Goal: Information Seeking & Learning: Learn about a topic

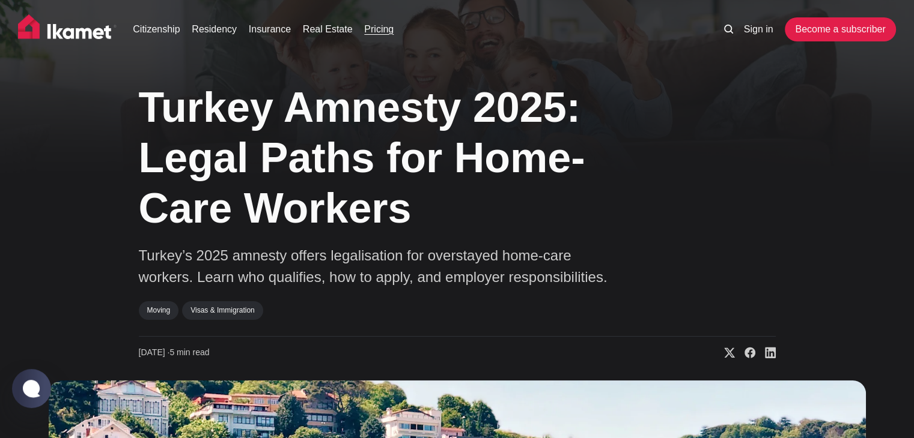
click at [377, 31] on link "Pricing" at bounding box center [378, 29] width 29 height 14
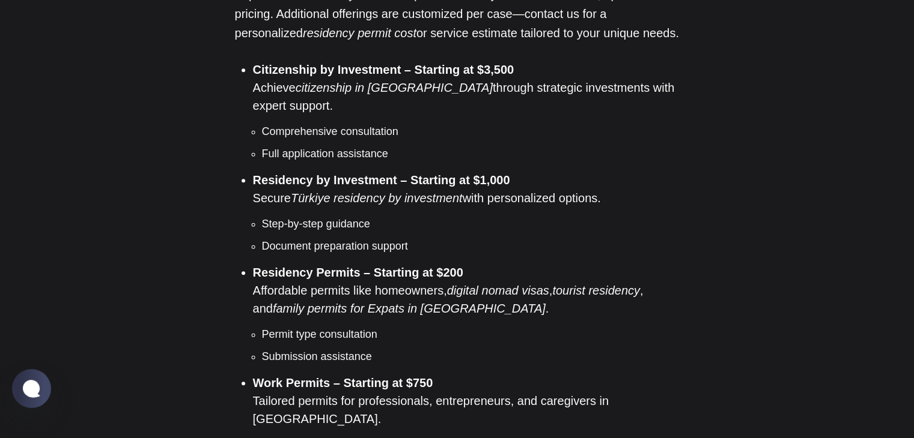
scroll to position [1021, 0]
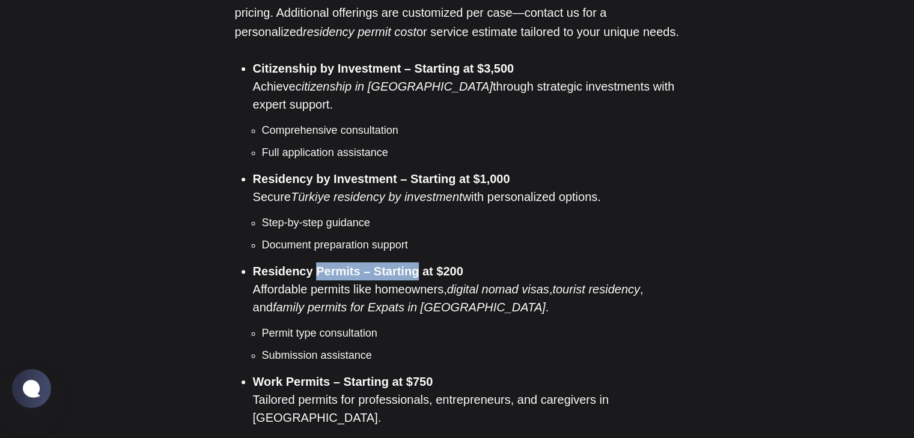
drag, startPoint x: 327, startPoint y: 236, endPoint x: 409, endPoint y: 238, distance: 82.3
click at [409, 265] on strong "Residency Permits – Starting at $200" at bounding box center [358, 271] width 210 height 13
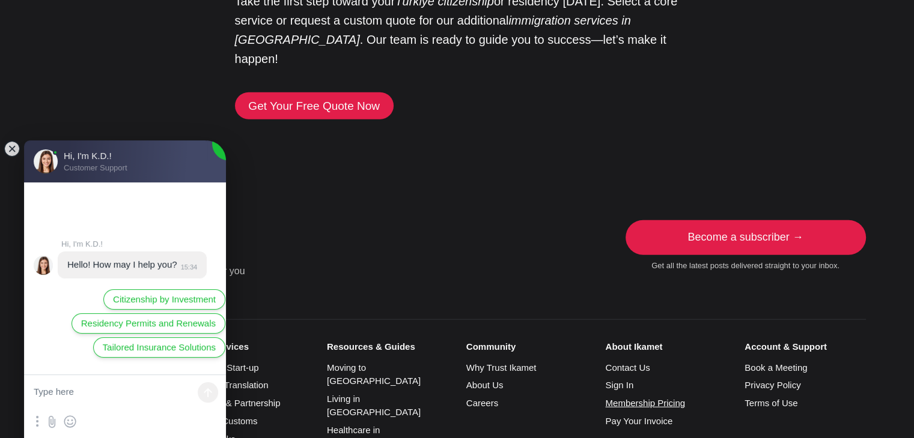
scroll to position [3144, 0]
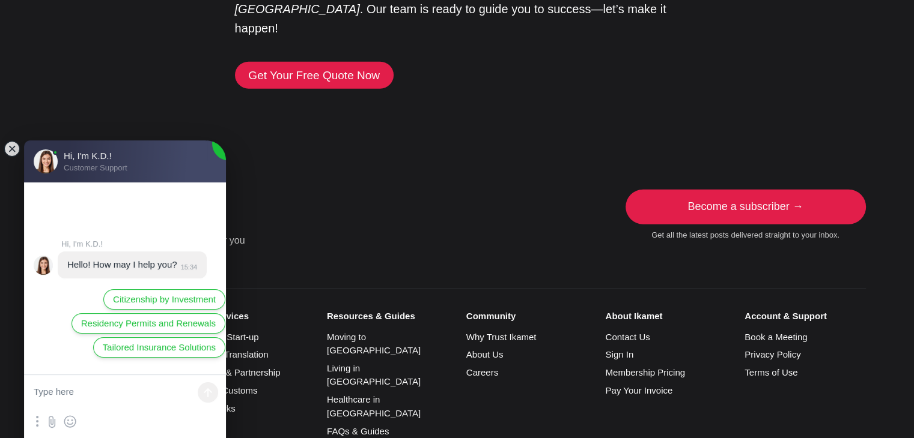
click at [498, 348] on li "About Us" at bounding box center [526, 355] width 121 height 14
click at [496, 350] on link "About Us" at bounding box center [484, 355] width 37 height 10
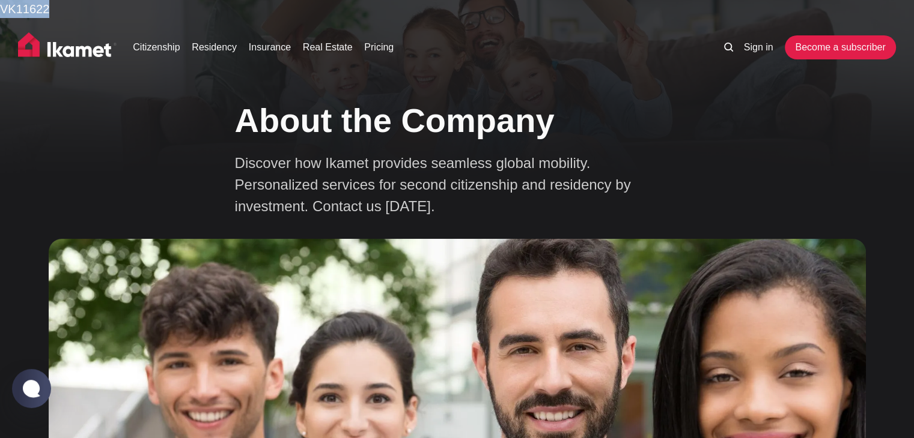
click at [94, 46] on img at bounding box center [67, 47] width 99 height 30
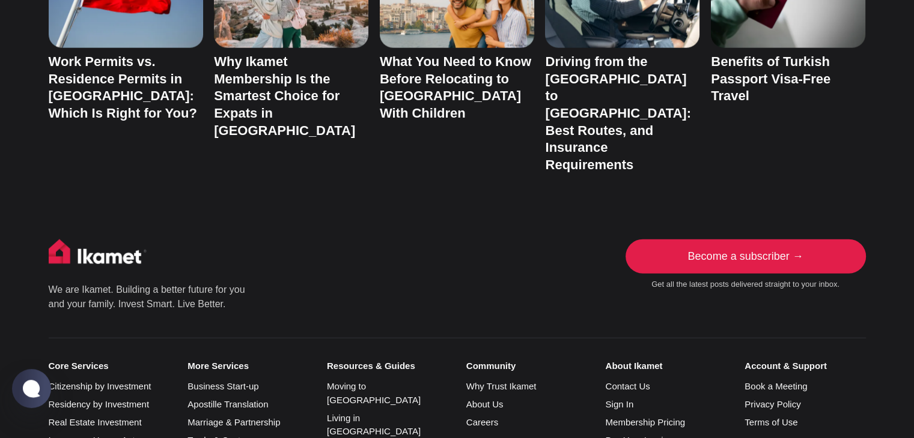
scroll to position [2739, 0]
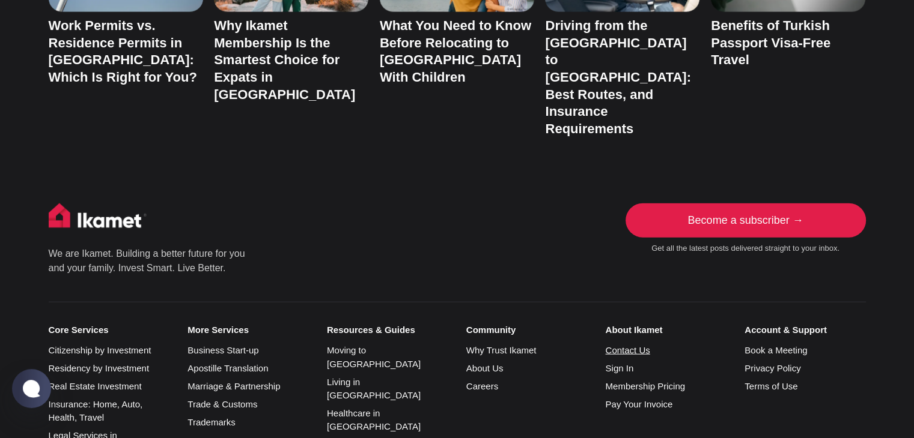
click at [625, 345] on link "Contact Us" at bounding box center [627, 350] width 44 height 10
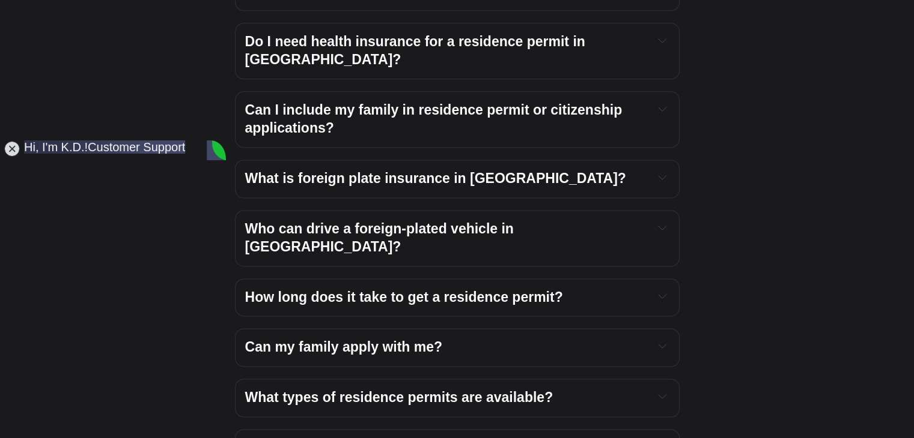
scroll to position [1488, 0]
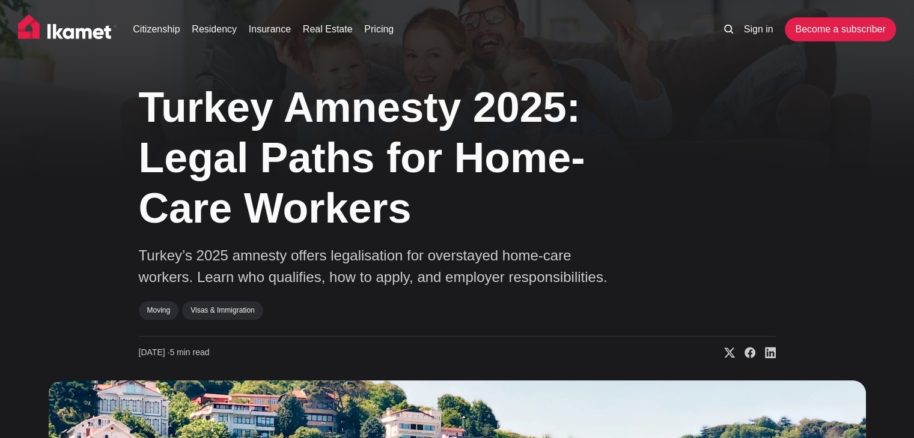
click at [387, 276] on p "Turkey’s 2025 amnesty offers legalisation for overstayed home-care workers. Lea…" at bounding box center [379, 266] width 481 height 43
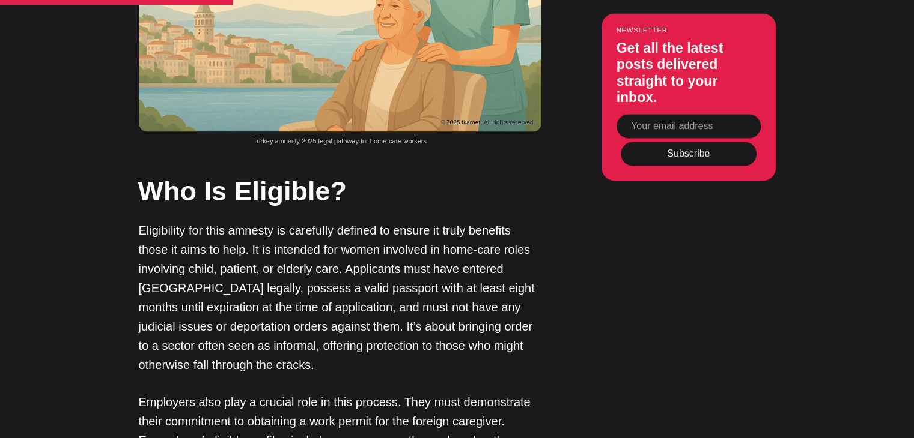
scroll to position [1562, 0]
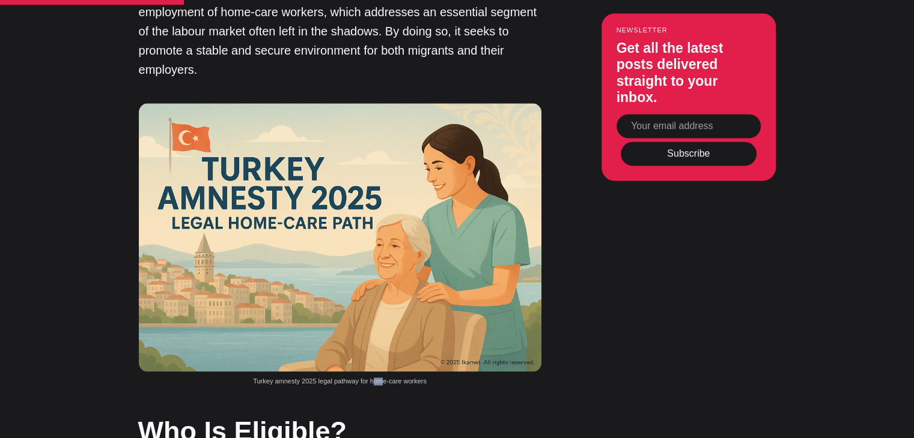
drag, startPoint x: 379, startPoint y: 327, endPoint x: 394, endPoint y: 327, distance: 15.0
click at [392, 378] on span "Turkey amnesty 2025 legal pathway for home-care workers" at bounding box center [340, 381] width 174 height 7
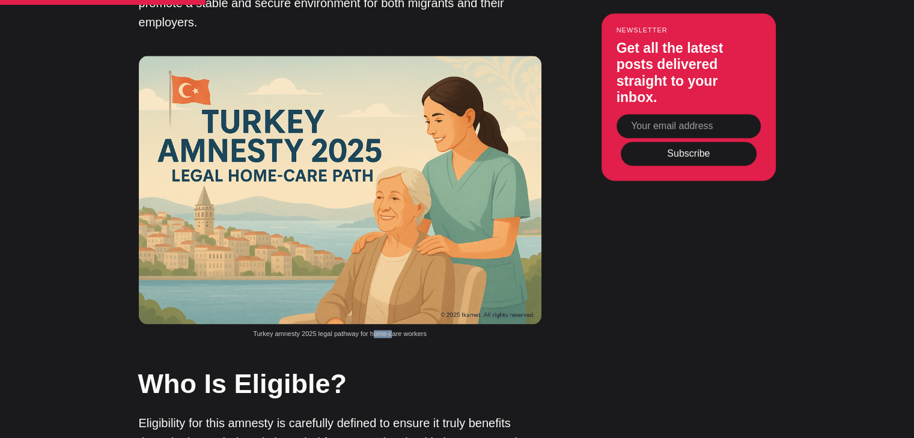
scroll to position [1682, 0]
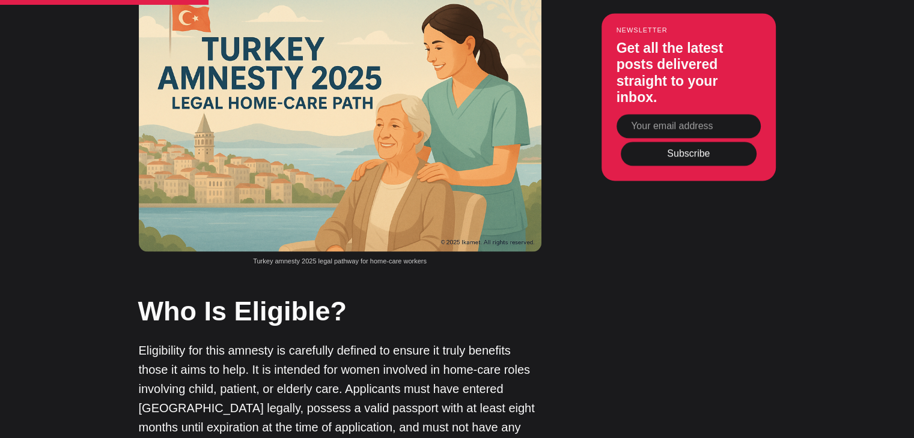
click at [371, 341] on p "Eligibility for this amnesty is carefully defined to ensure it truly benefits t…" at bounding box center [340, 418] width 402 height 154
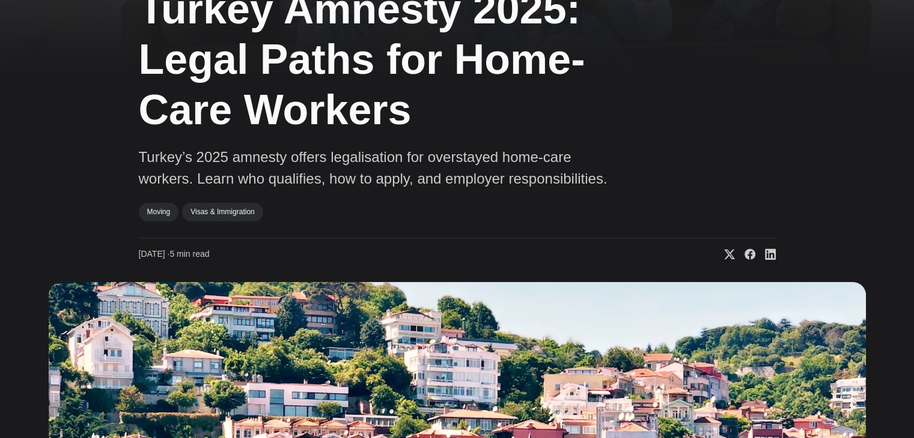
scroll to position [0, 0]
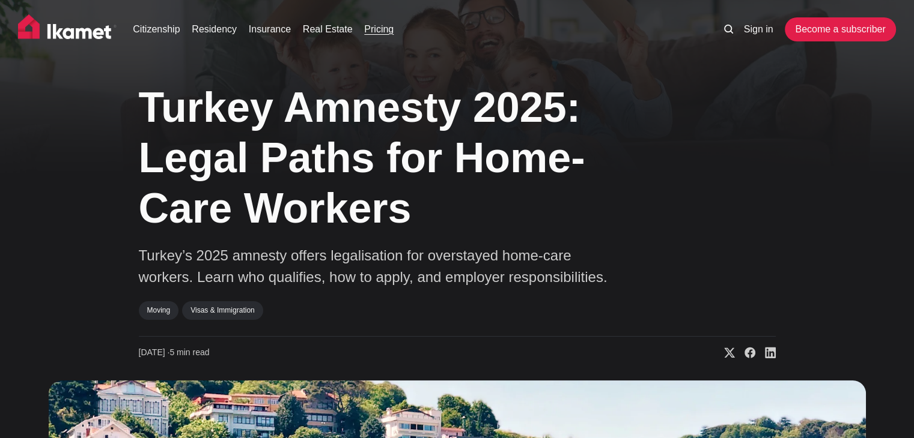
click at [380, 31] on link "Pricing" at bounding box center [378, 29] width 29 height 14
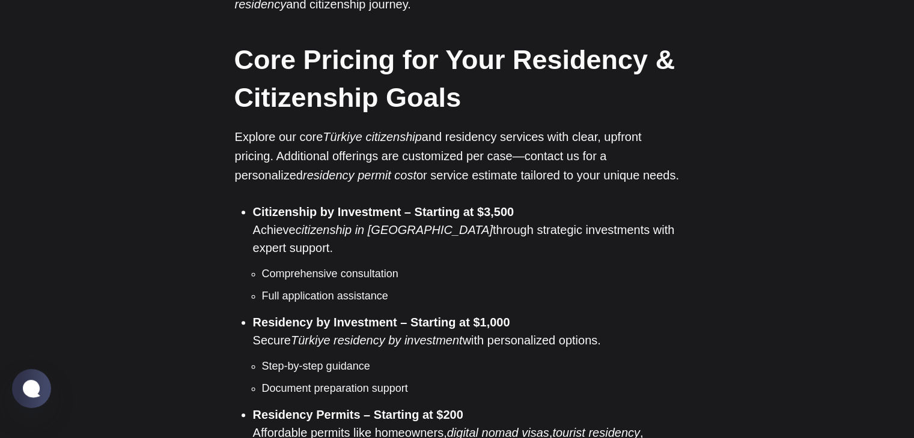
scroll to position [901, 0]
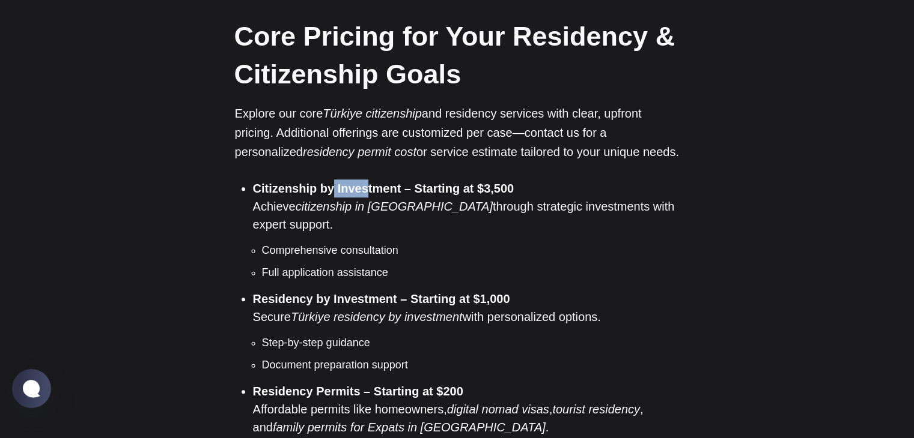
drag, startPoint x: 334, startPoint y: 171, endPoint x: 382, endPoint y: 171, distance: 48.1
click at [370, 182] on strong "Citizenship by Investment – Starting at $3,500" at bounding box center [383, 188] width 261 height 13
click at [317, 200] on em "citizenship in [GEOGRAPHIC_DATA]" at bounding box center [394, 206] width 197 height 13
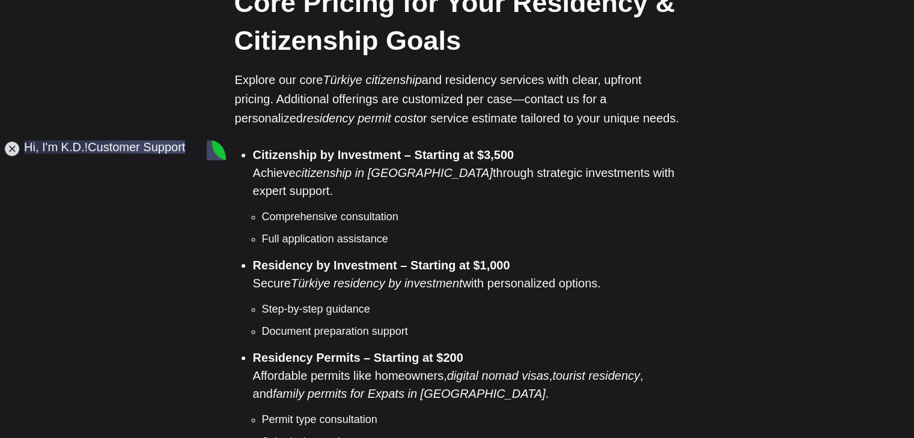
scroll to position [961, 0]
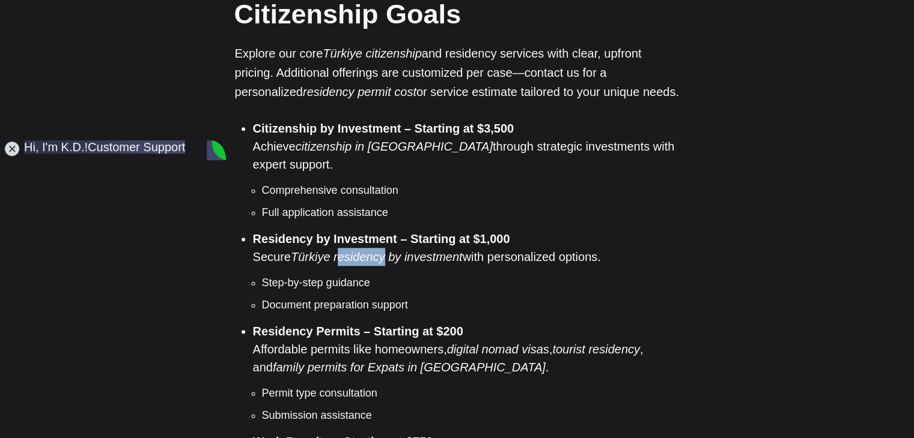
drag, startPoint x: 344, startPoint y: 216, endPoint x: 414, endPoint y: 216, distance: 70.9
click at [403, 250] on em "Türkiye residency by investment" at bounding box center [377, 256] width 172 height 13
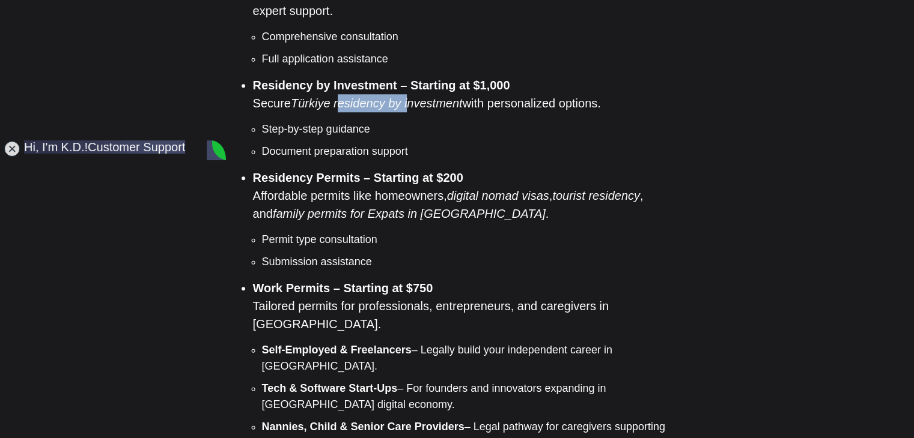
scroll to position [1141, 0]
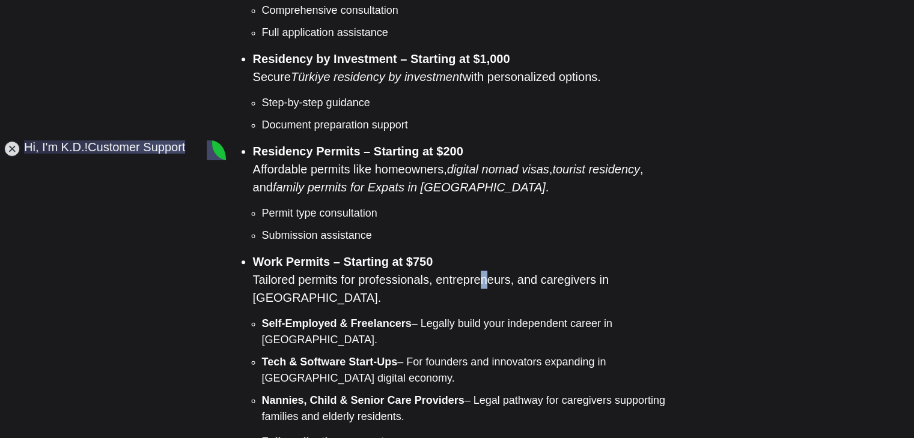
drag, startPoint x: 481, startPoint y: 245, endPoint x: 519, endPoint y: 246, distance: 38.4
click at [506, 253] on li "Work Permits – Starting at $750 Tailored permits for professionals, entrepreneu…" at bounding box center [466, 339] width 426 height 172
click at [526, 253] on li "Work Permits – Starting at $750 Tailored permits for professionals, entrepreneu…" at bounding box center [466, 339] width 426 height 172
drag, startPoint x: 436, startPoint y: 243, endPoint x: 453, endPoint y: 243, distance: 16.8
click at [451, 253] on li "Work Permits – Starting at $750 Tailored permits for professionals, entrepreneu…" at bounding box center [466, 339] width 426 height 172
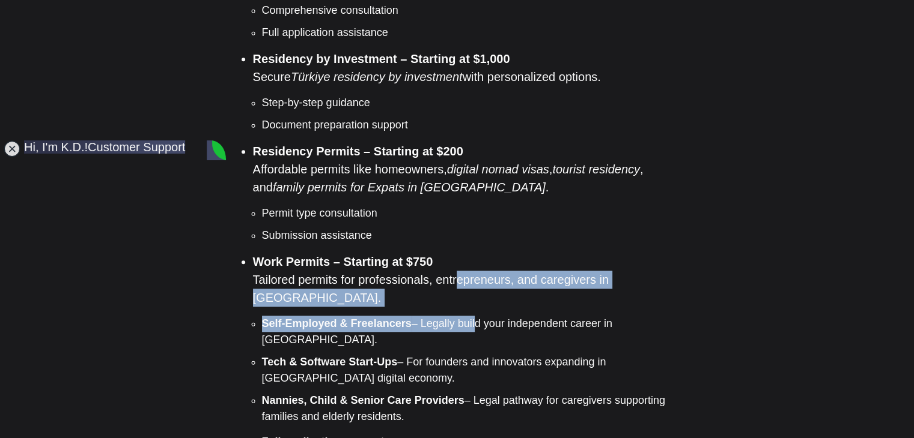
drag, startPoint x: 456, startPoint y: 243, endPoint x: 470, endPoint y: 267, distance: 28.0
click at [470, 267] on li "Work Permits – Starting at $750 Tailored permits for professionals, entrepreneu…" at bounding box center [466, 339] width 426 height 172
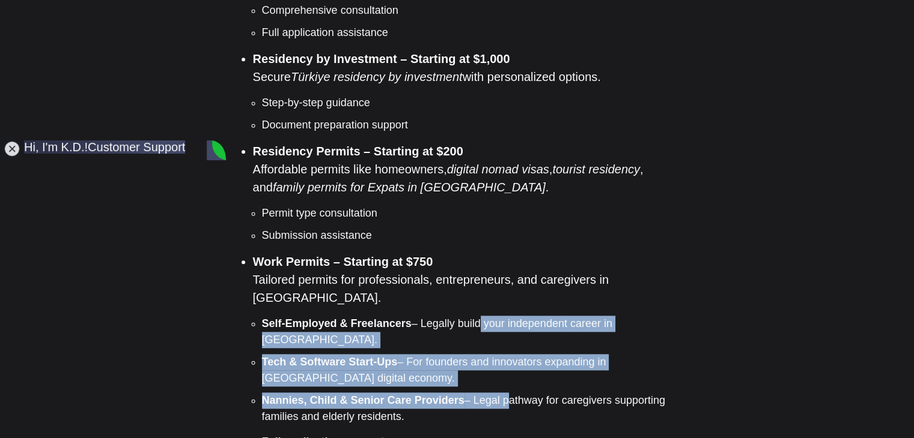
drag, startPoint x: 471, startPoint y: 272, endPoint x: 500, endPoint y: 326, distance: 60.5
click at [500, 326] on ul "Self-Employed & Freelancers – Legally build your independent career in [GEOGRAP…" at bounding box center [466, 370] width 426 height 109
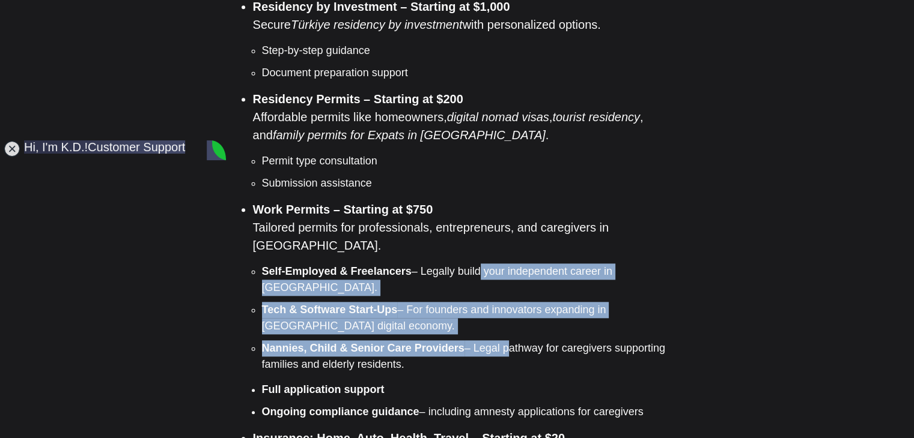
scroll to position [1261, 0]
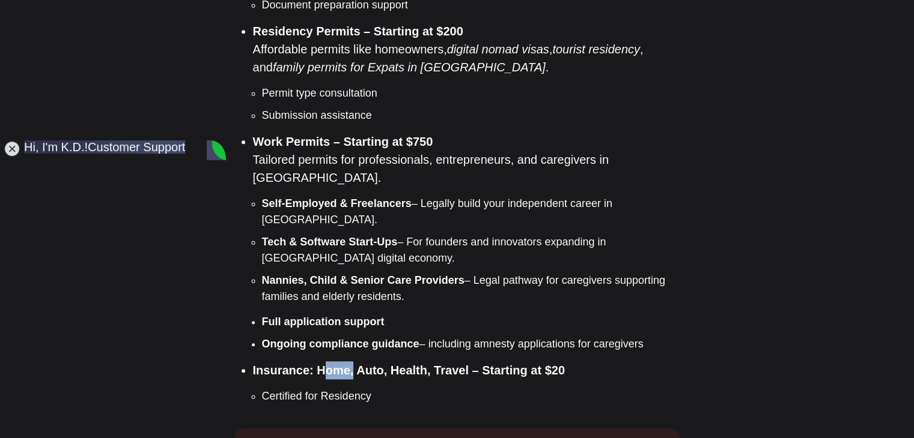
drag, startPoint x: 360, startPoint y: 300, endPoint x: 378, endPoint y: 301, distance: 17.4
click at [374, 364] on strong "Insurance: Home, Auto, Health, Travel – Starting at $20" at bounding box center [409, 370] width 312 height 13
click at [378, 364] on strong "Insurance: Home, Auto, Health, Travel – Starting at $20" at bounding box center [409, 370] width 312 height 13
